Goal: Use online tool/utility: Utilize a website feature to perform a specific function

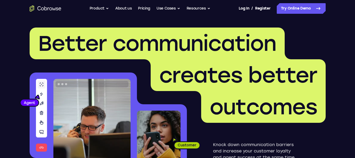
scroll to position [105, 0]
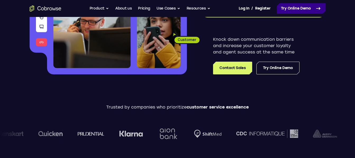
click at [293, 7] on link "Try Online Demo" at bounding box center [301, 8] width 49 height 11
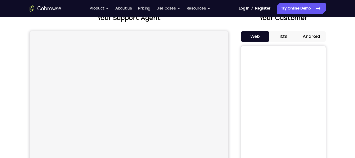
scroll to position [49, 0]
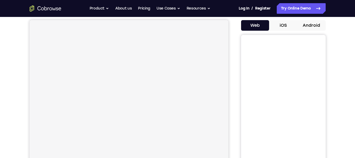
click at [309, 28] on button "Android" at bounding box center [311, 25] width 28 height 11
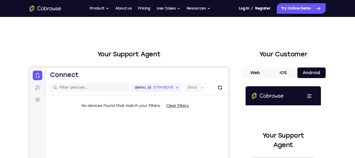
scroll to position [0, 0]
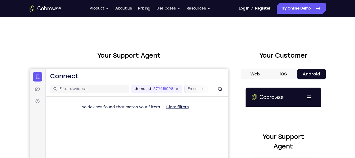
click at [193, 90] on label "Email" at bounding box center [192, 88] width 10 height 5
click at [199, 90] on input "Email" at bounding box center [199, 88] width 1 height 5
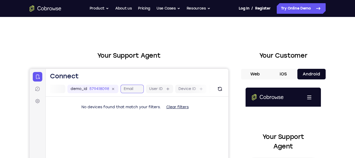
scroll to position [0, 66]
click at [144, 67] on div "Your Support Agent" at bounding box center [129, 148] width 199 height 195
click at [172, 58] on h2 "Your Support Agent" at bounding box center [129, 56] width 199 height 10
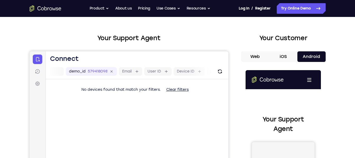
scroll to position [17, 0]
click at [284, 61] on button "iOS" at bounding box center [283, 57] width 28 height 11
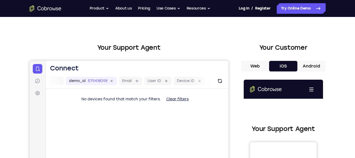
scroll to position [8, 0]
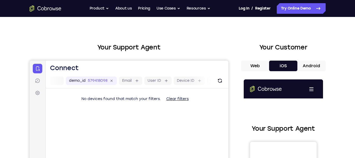
click at [307, 66] on button "Android" at bounding box center [311, 66] width 28 height 11
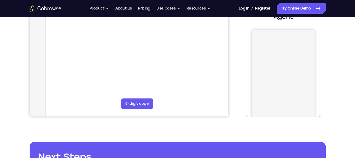
scroll to position [0, 0]
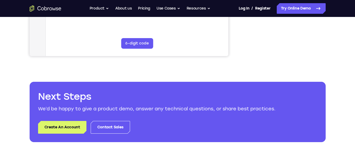
scroll to position [161, 0]
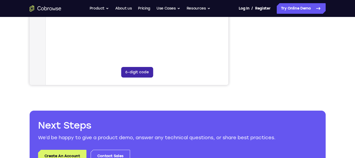
click at [129, 72] on button "6-digit code" at bounding box center [137, 72] width 32 height 11
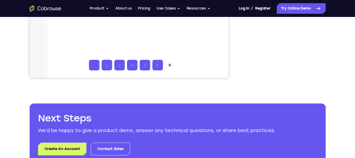
scroll to position [168, 0]
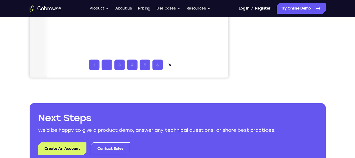
click at [107, 62] on input "Code entry digit 2" at bounding box center [106, 64] width 11 height 11
click at [96, 63] on input "Code entry digit 1" at bounding box center [94, 64] width 11 height 11
type input "1"
type input "2"
type input "3"
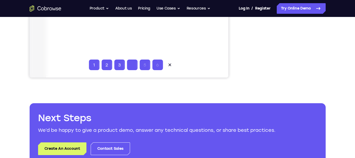
type input "4"
type input "5"
type input "6"
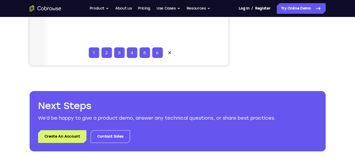
scroll to position [180, 0]
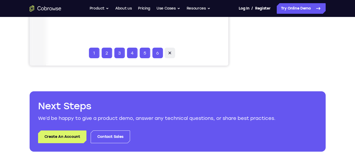
click at [168, 52] on icon at bounding box center [169, 52] width 5 height 5
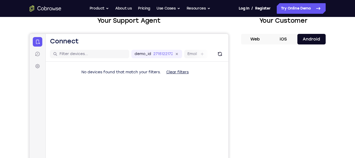
scroll to position [35, 0]
click at [290, 36] on button "iOS" at bounding box center [283, 39] width 28 height 11
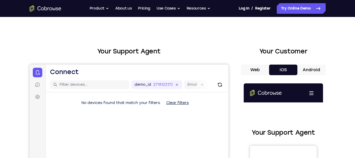
scroll to position [0, 0]
